Goal: Browse casually: Explore the website without a specific task or goal

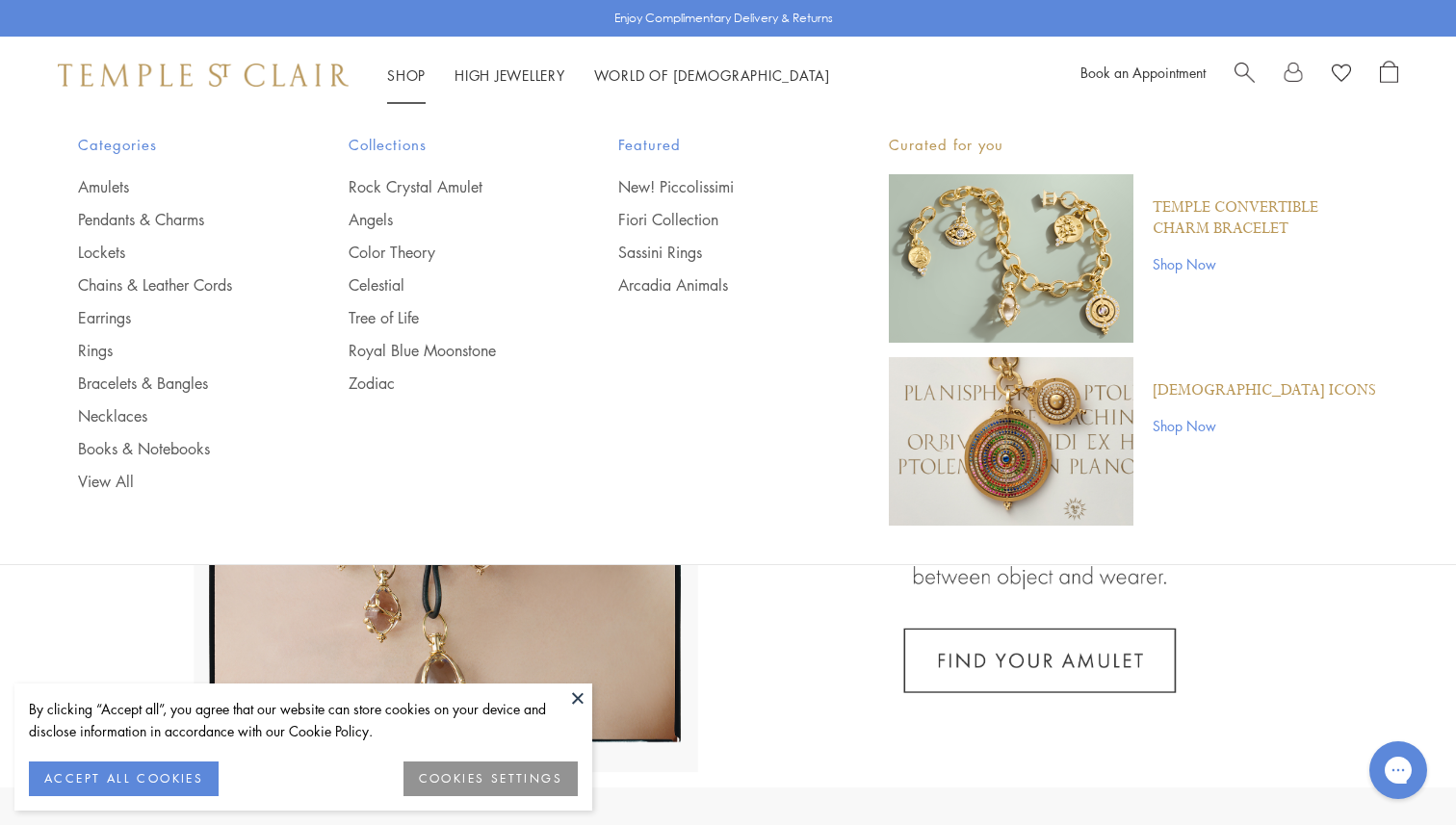
click at [407, 71] on link "Shop Shop" at bounding box center [406, 76] width 38 height 20
click at [100, 477] on link "View All" at bounding box center [174, 481] width 194 height 22
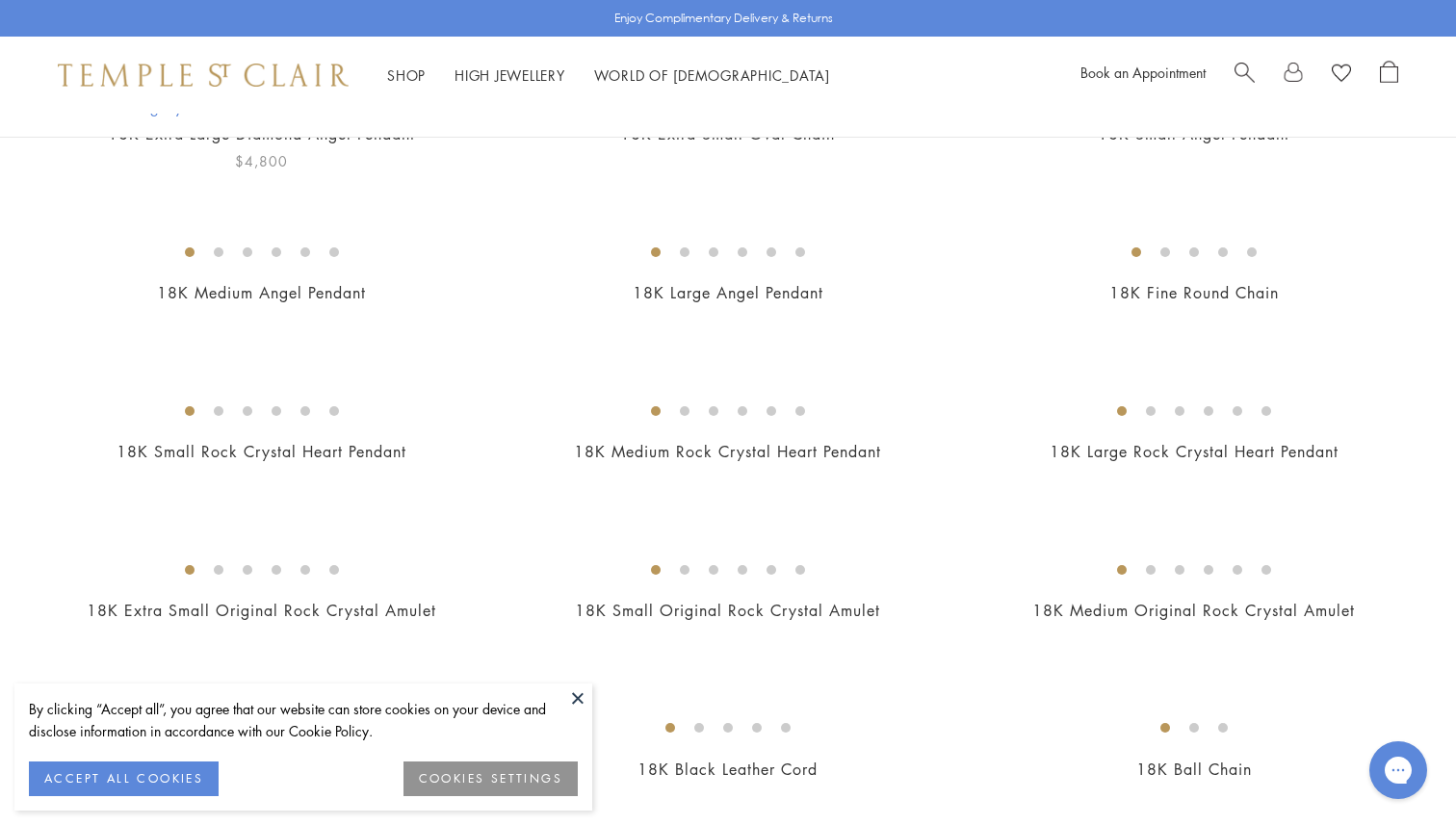
scroll to position [447, 0]
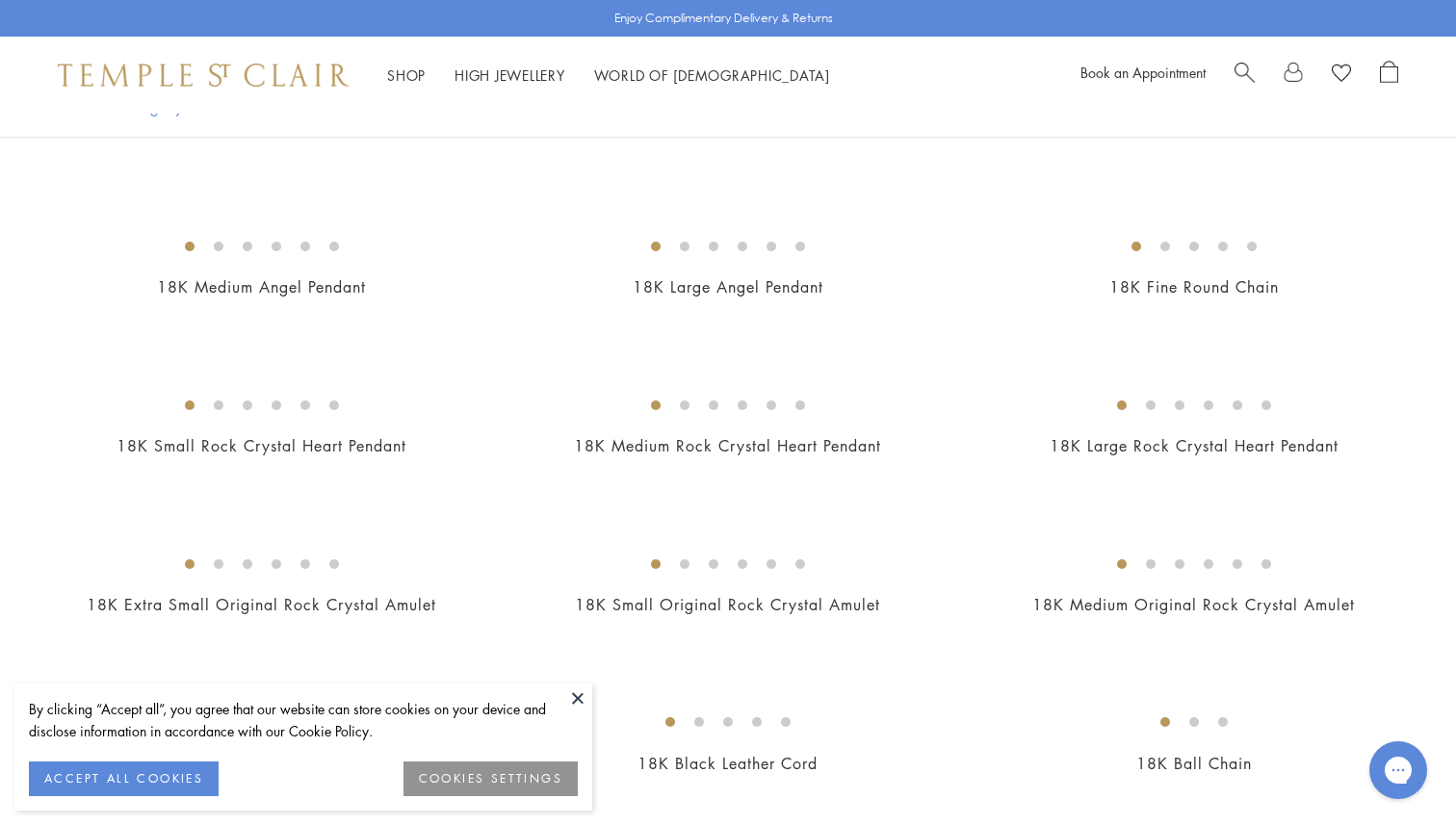
click at [571, 697] on button at bounding box center [577, 697] width 28 height 28
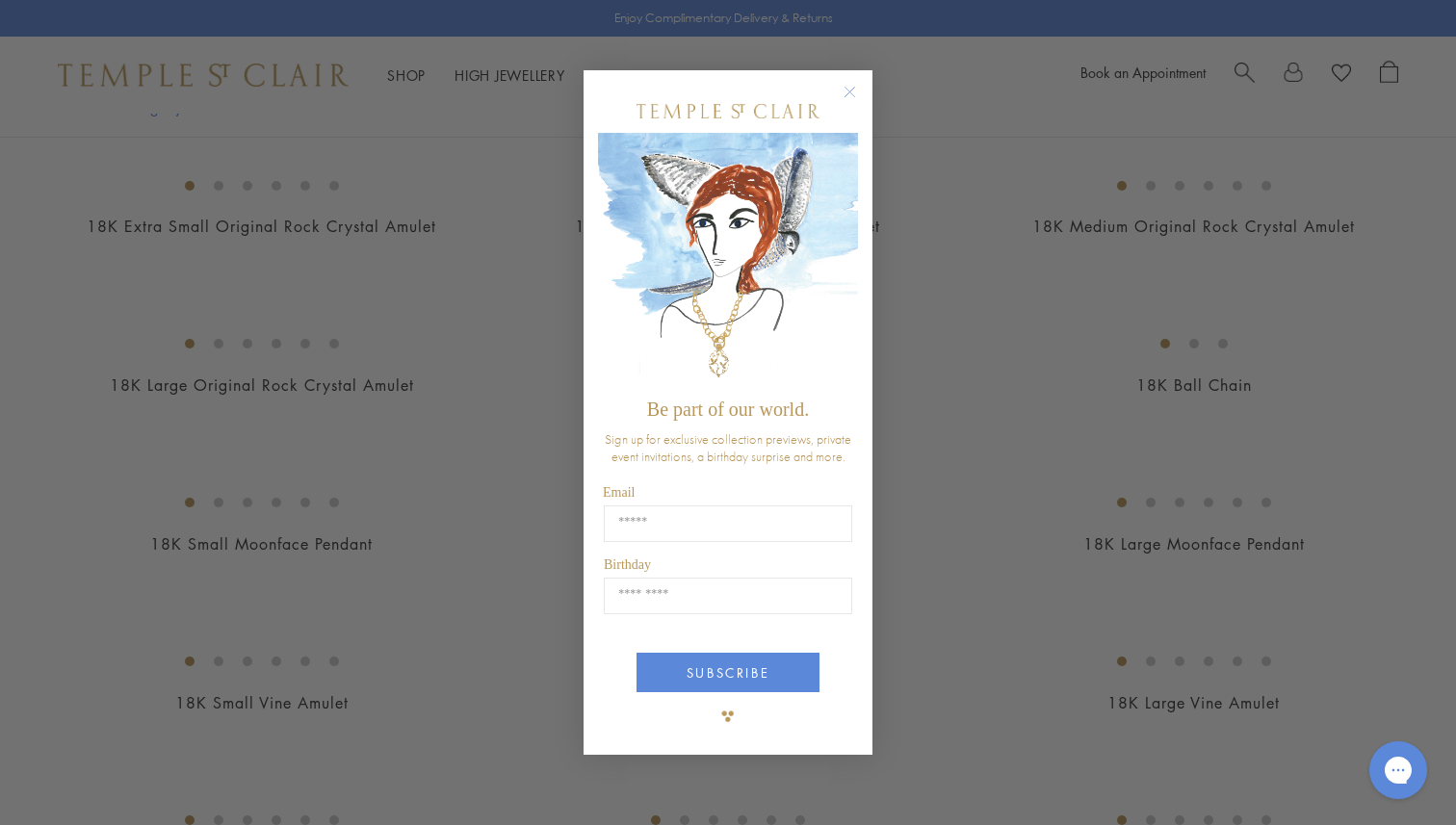
scroll to position [1191, 0]
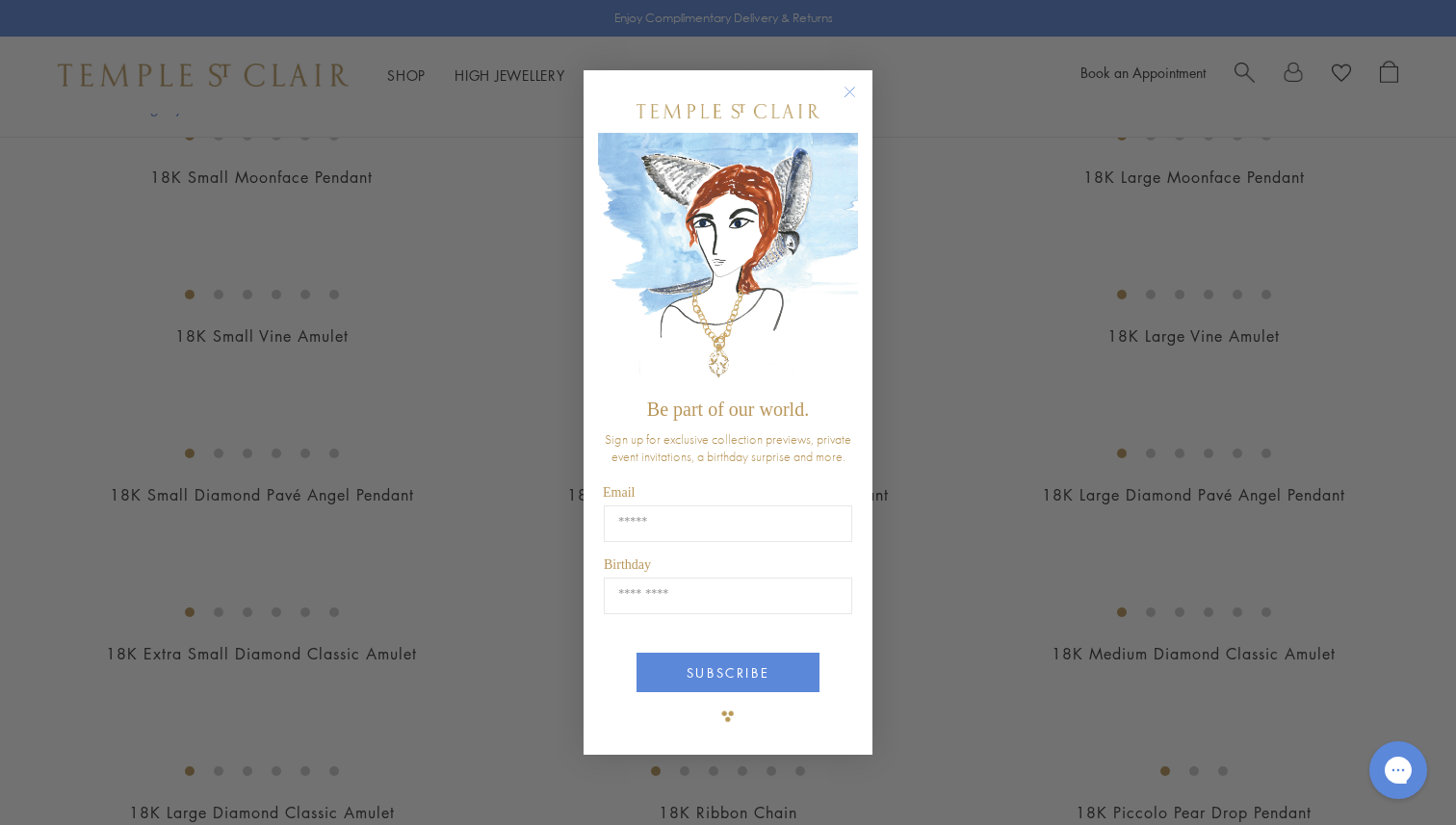
click at [848, 83] on circle "Close dialog" at bounding box center [851, 91] width 24 height 24
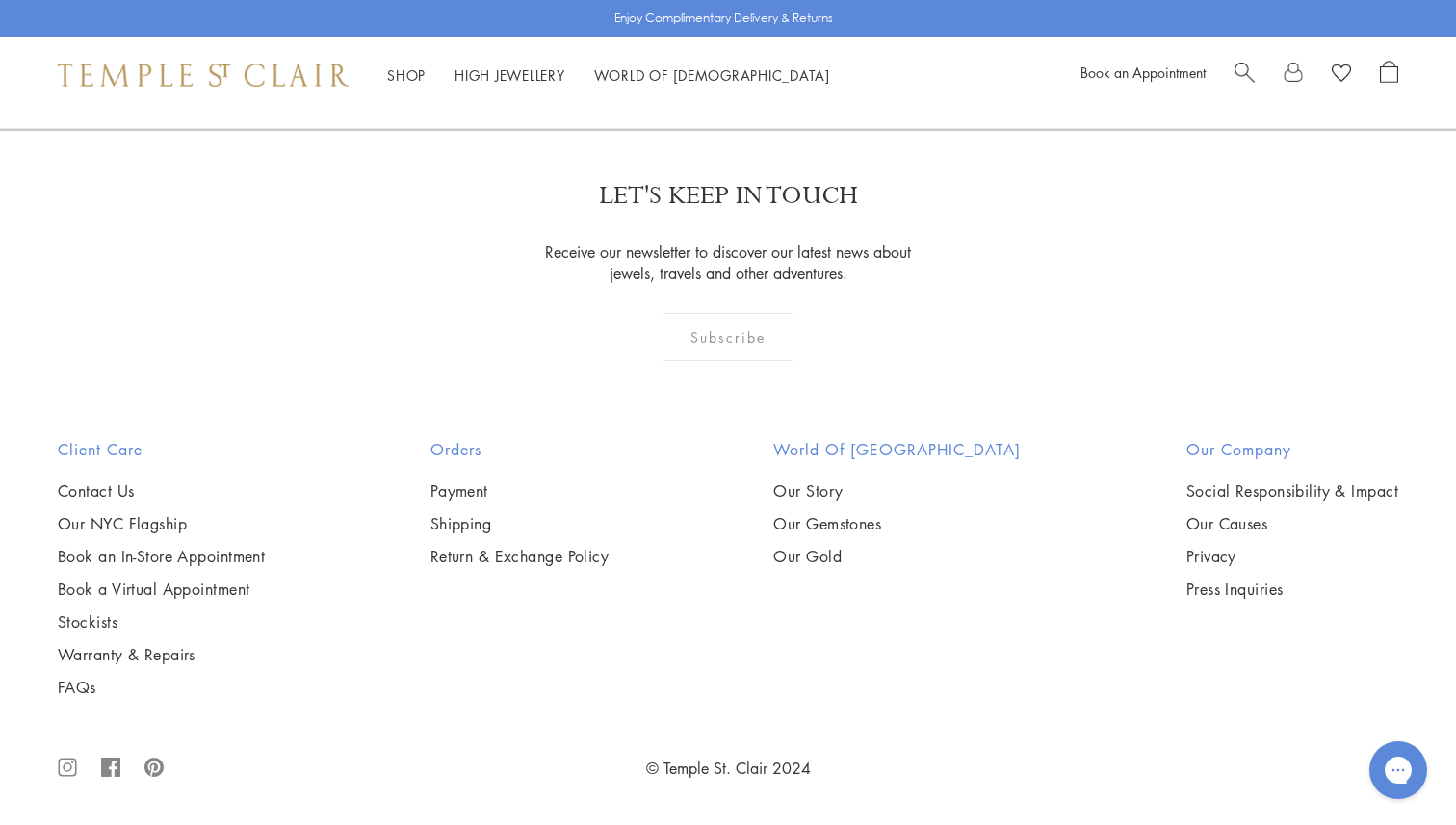
scroll to position [15570, 0]
click at [887, 52] on link at bounding box center [887, 26] width 60 height 53
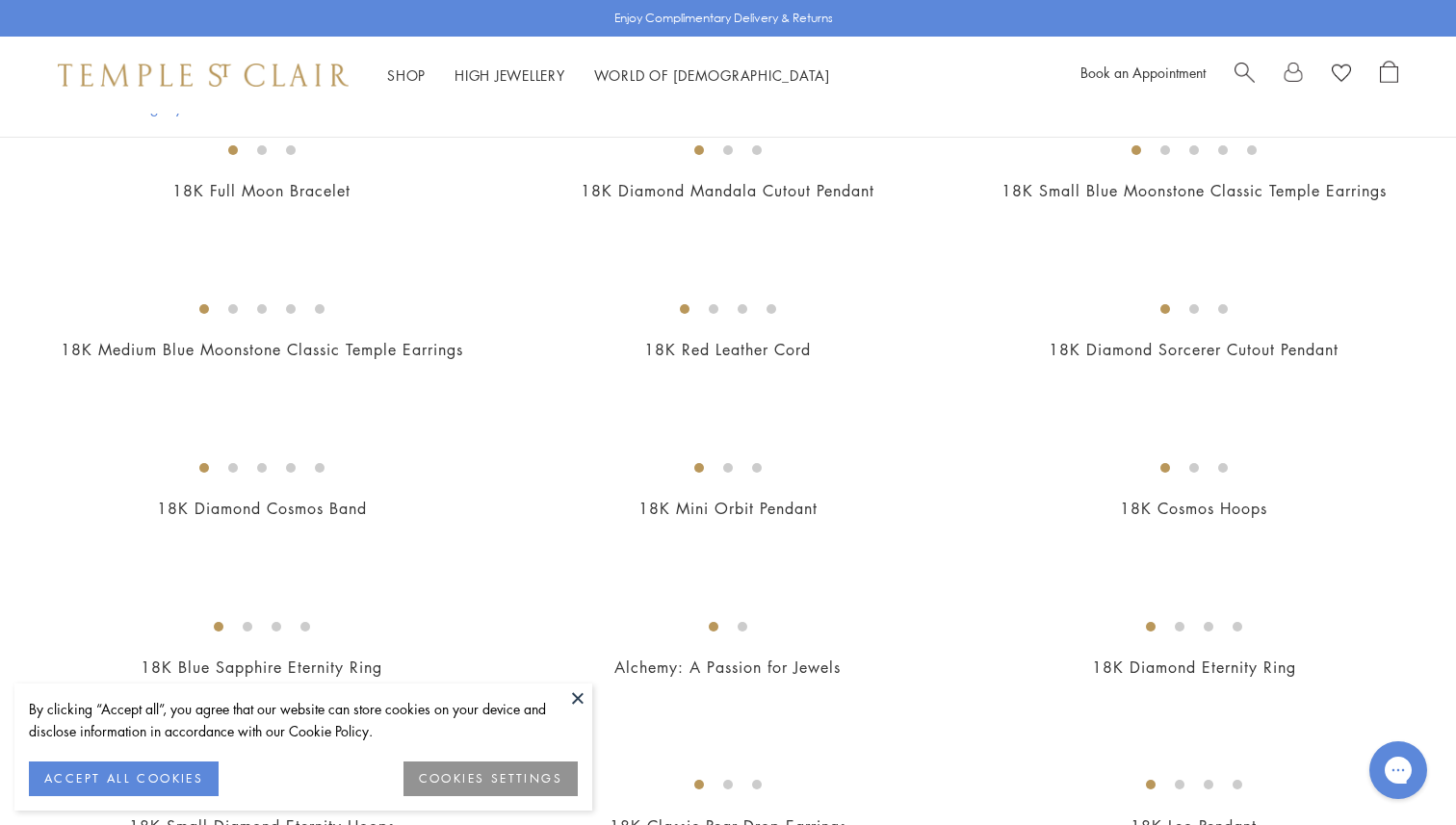
scroll to position [386, 0]
click at [571, 695] on button at bounding box center [577, 697] width 28 height 28
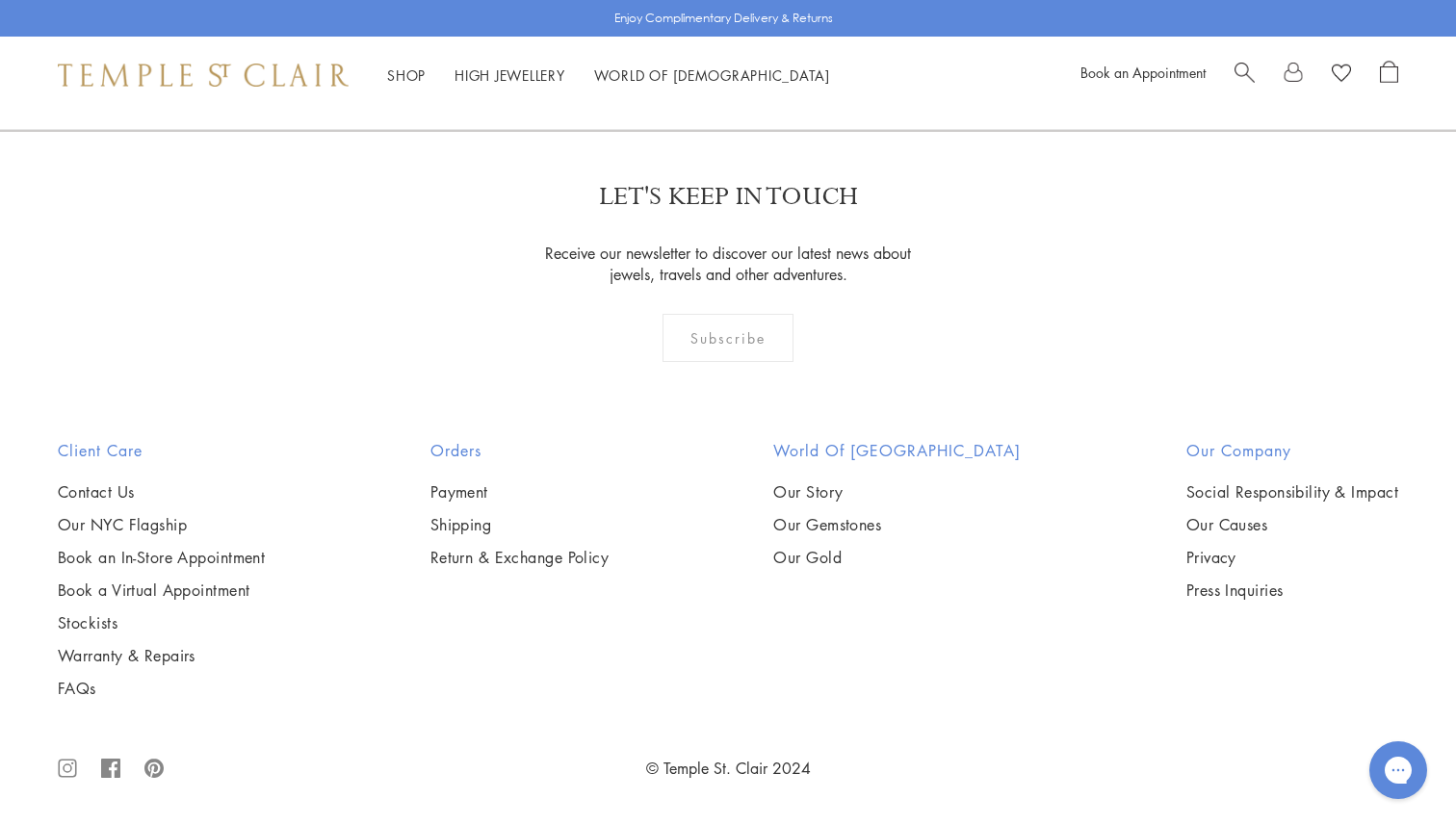
scroll to position [10357, 0]
